Goal: Task Accomplishment & Management: Manage account settings

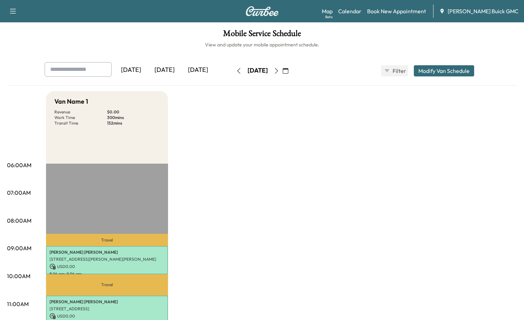
click at [198, 71] on div "[DATE]" at bounding box center [197, 70] width 33 height 16
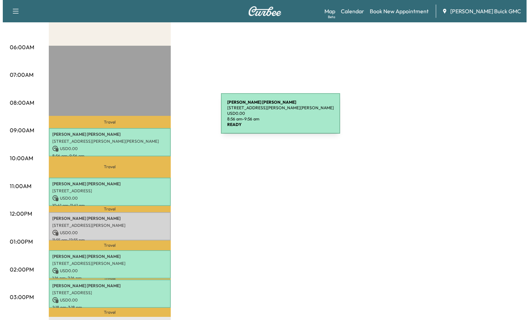
scroll to position [139, 0]
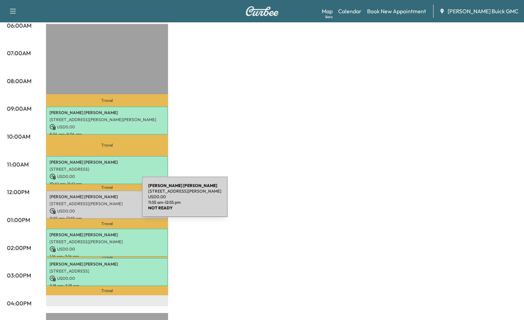
click at [90, 201] on p "[STREET_ADDRESS][PERSON_NAME]" at bounding box center [107, 204] width 115 height 6
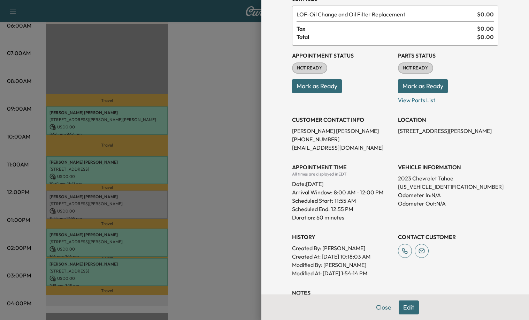
scroll to position [115, 0]
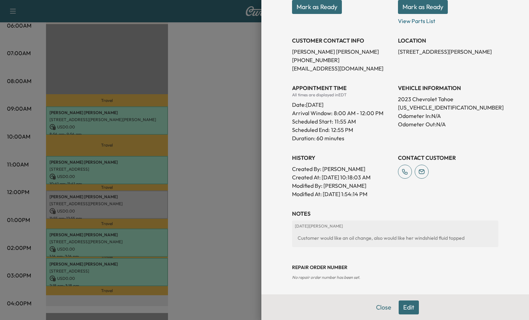
click at [403, 306] on button "Edit" at bounding box center [409, 307] width 20 height 14
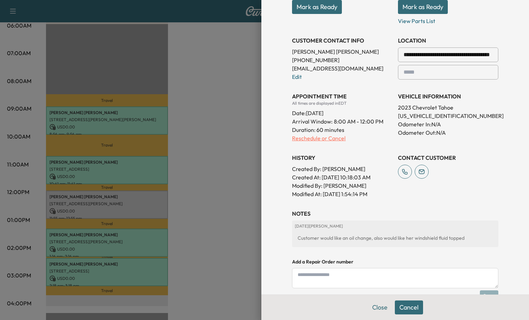
click at [319, 135] on p "Reschedule or Cancel" at bounding box center [342, 138] width 100 height 8
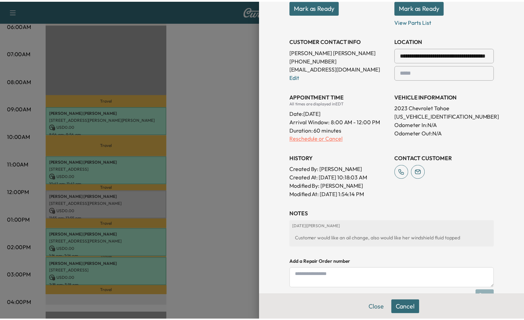
scroll to position [0, 0]
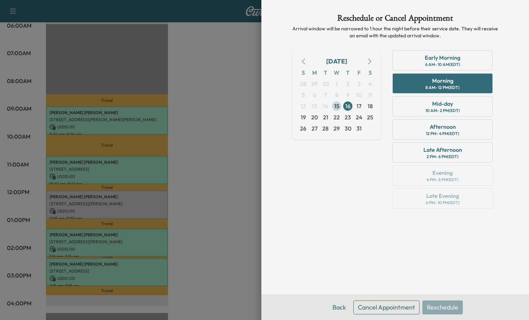
click at [384, 309] on button "Cancel Appointment" at bounding box center [387, 307] width 66 height 14
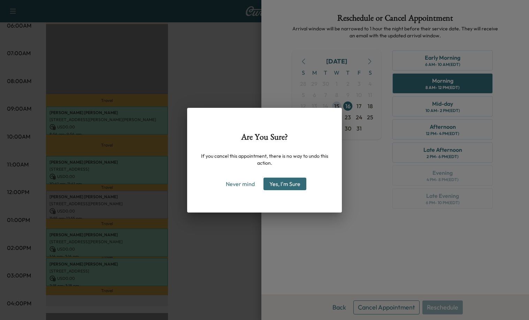
click at [283, 185] on button "Yes, I'm Sure" at bounding box center [285, 183] width 43 height 13
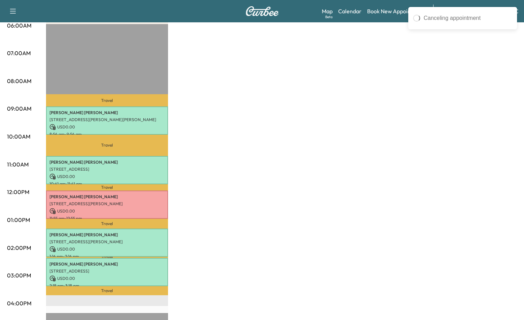
click at [281, 185] on div "Van Name 1 Revenue $ 0.00 Work Time 300 mins Transit Time 132 mins Travel [PERS…" at bounding box center [281, 213] width 471 height 523
